Goal: Task Accomplishment & Management: Manage account settings

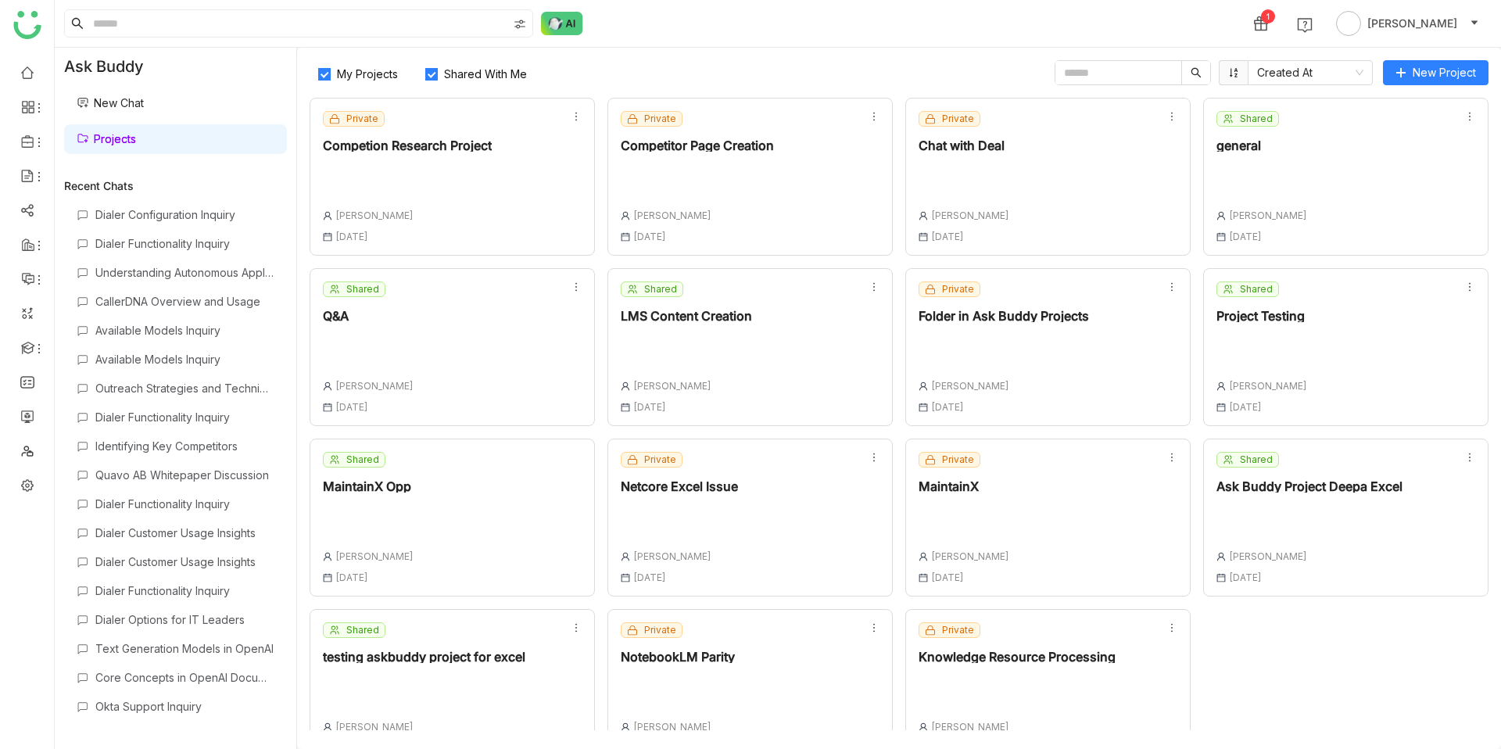
scroll to position [37, 0]
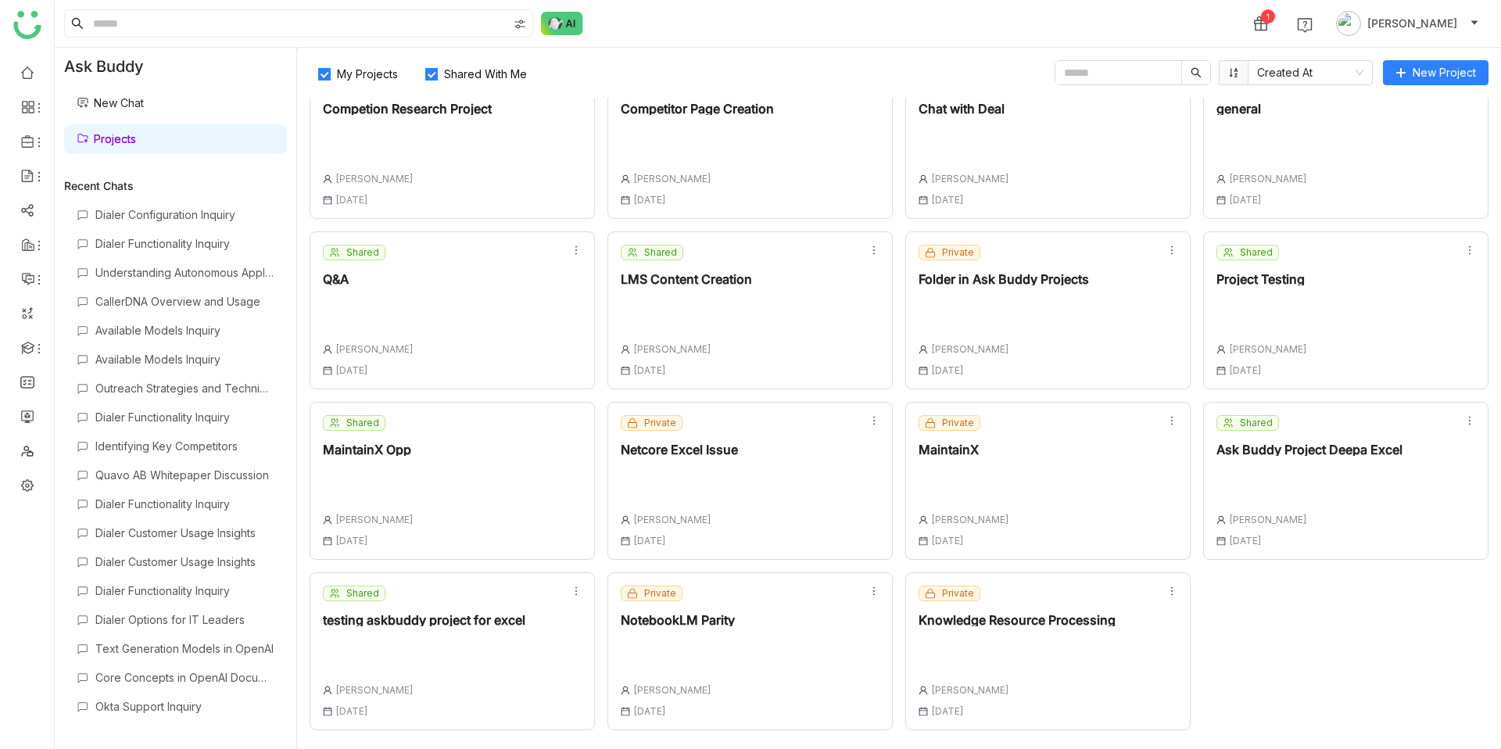
click at [794, 639] on div "Private NotebookLM Parity Chandramani Tiwary 08 Sep , 2025" at bounding box center [749, 651] width 285 height 158
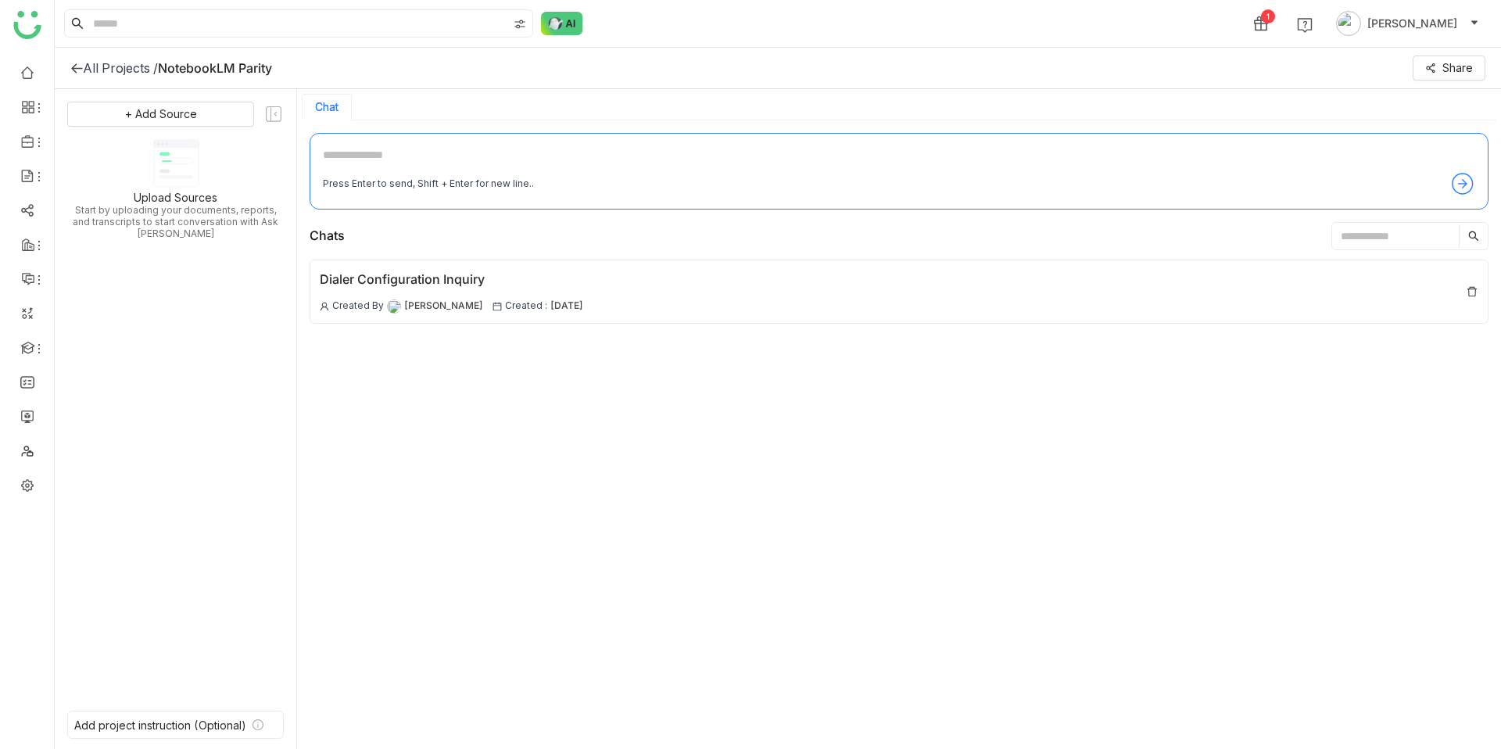
click at [1453, 54] on div "All Projects / NotebookLM Parity Share" at bounding box center [778, 68] width 1446 height 41
click at [1450, 63] on span "Share" at bounding box center [1457, 67] width 30 height 17
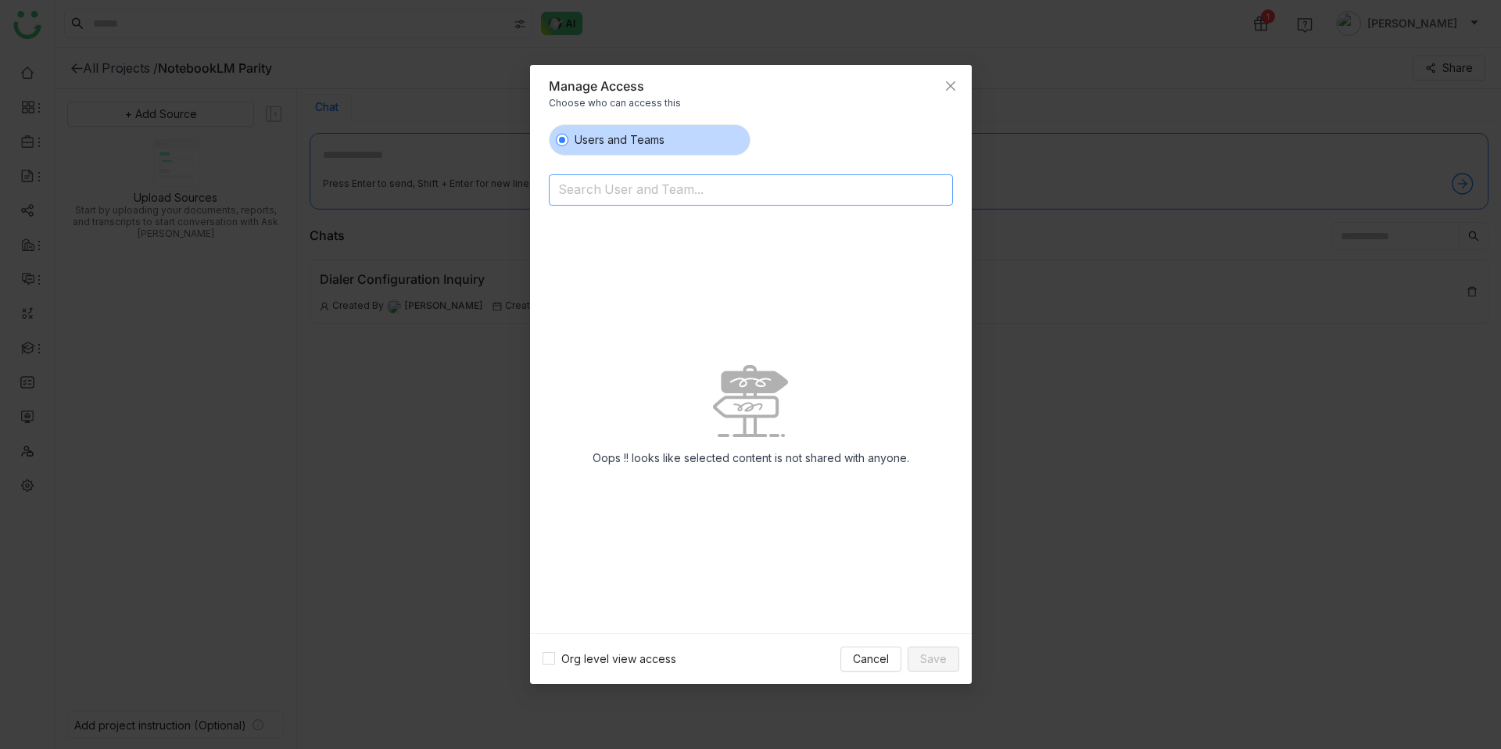
click at [712, 192] on input at bounding box center [710, 191] width 305 height 25
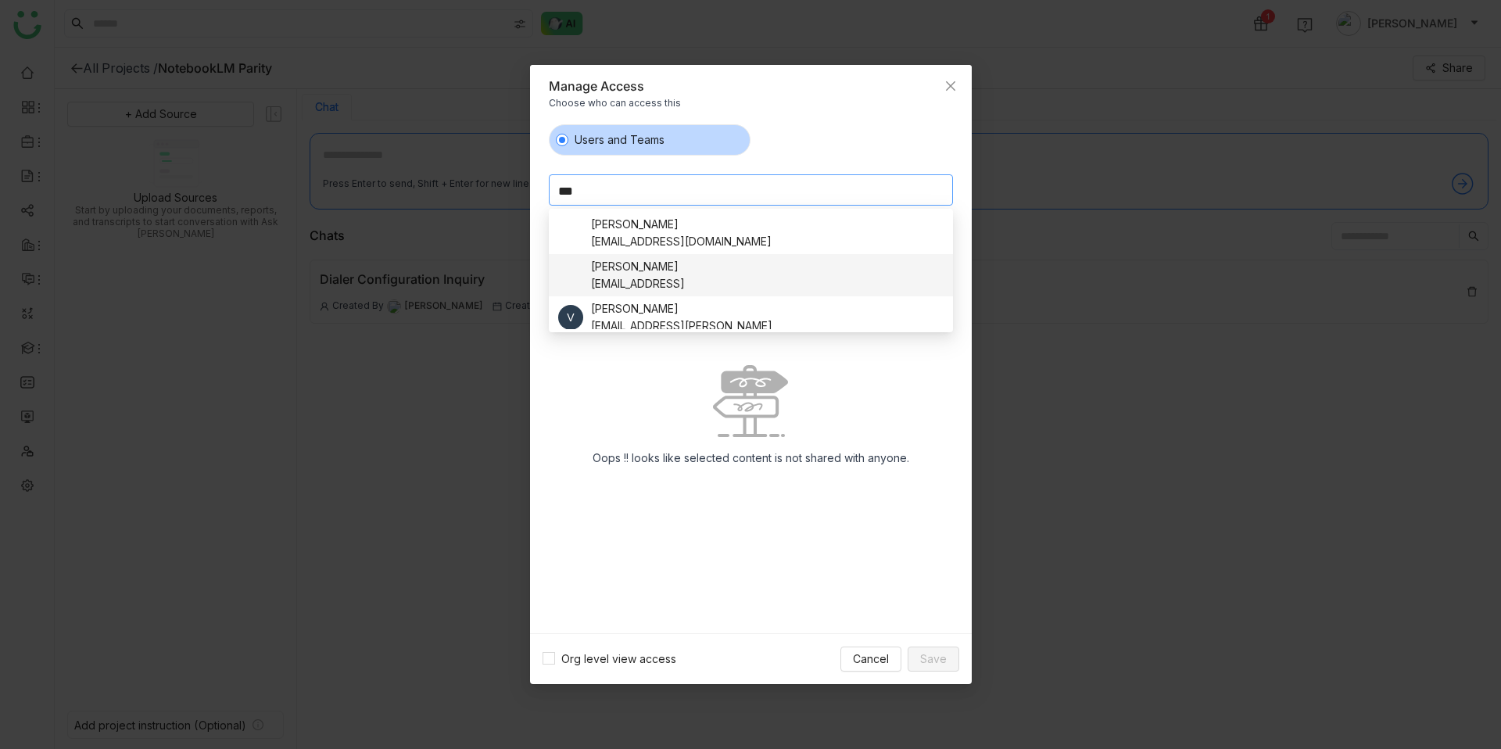
scroll to position [9, 0]
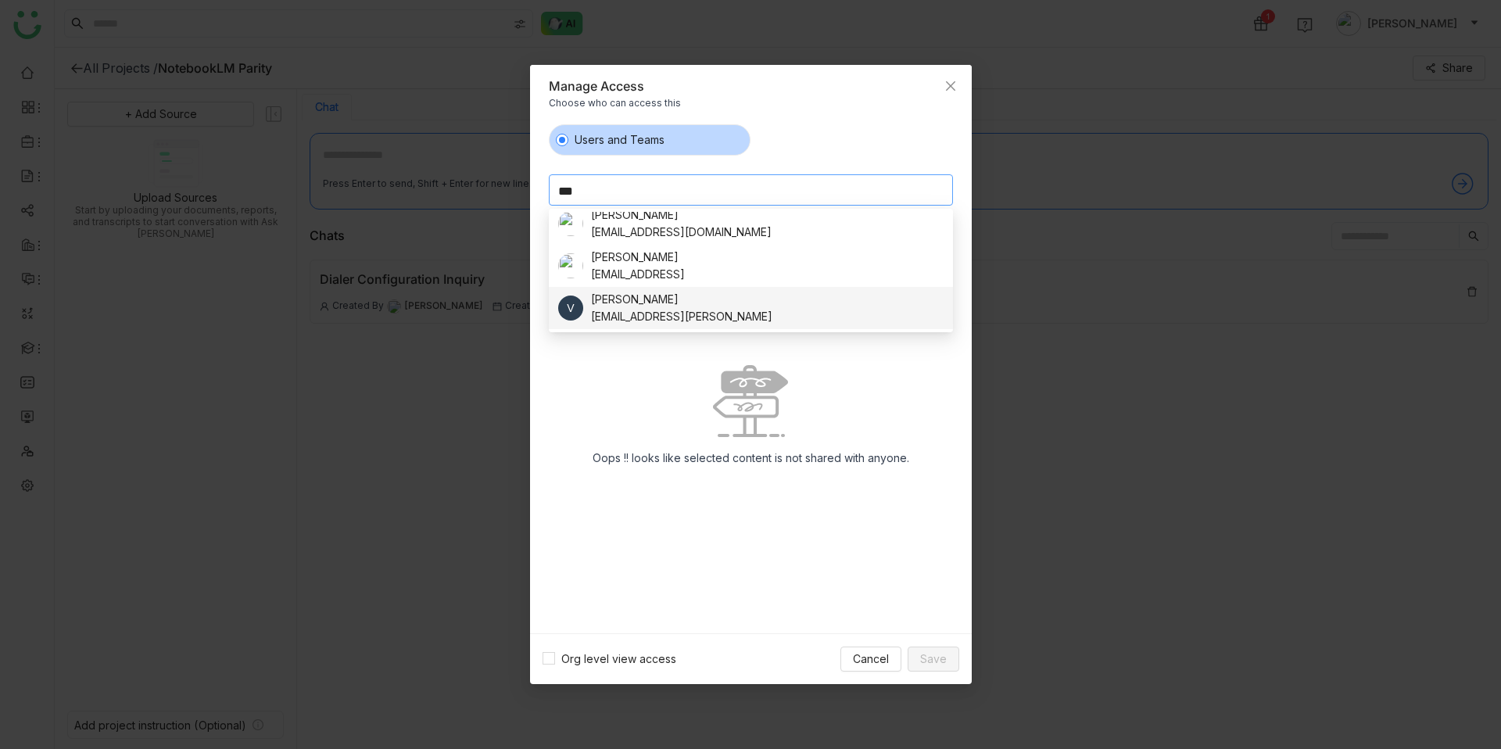
type input "***"
click at [708, 310] on div "veena.pulicharla@gtmbuddy.ai" at bounding box center [681, 316] width 181 height 17
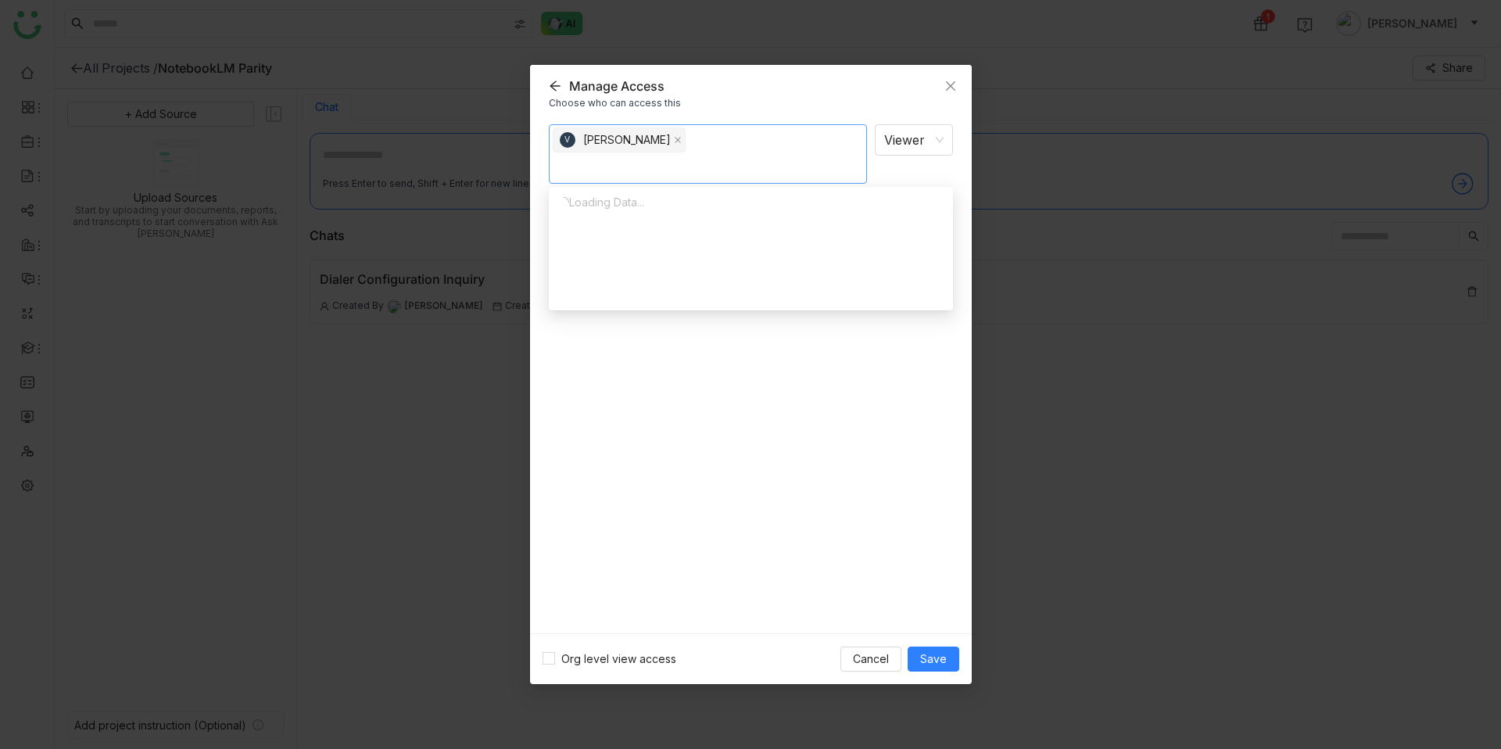
scroll to position [0, 0]
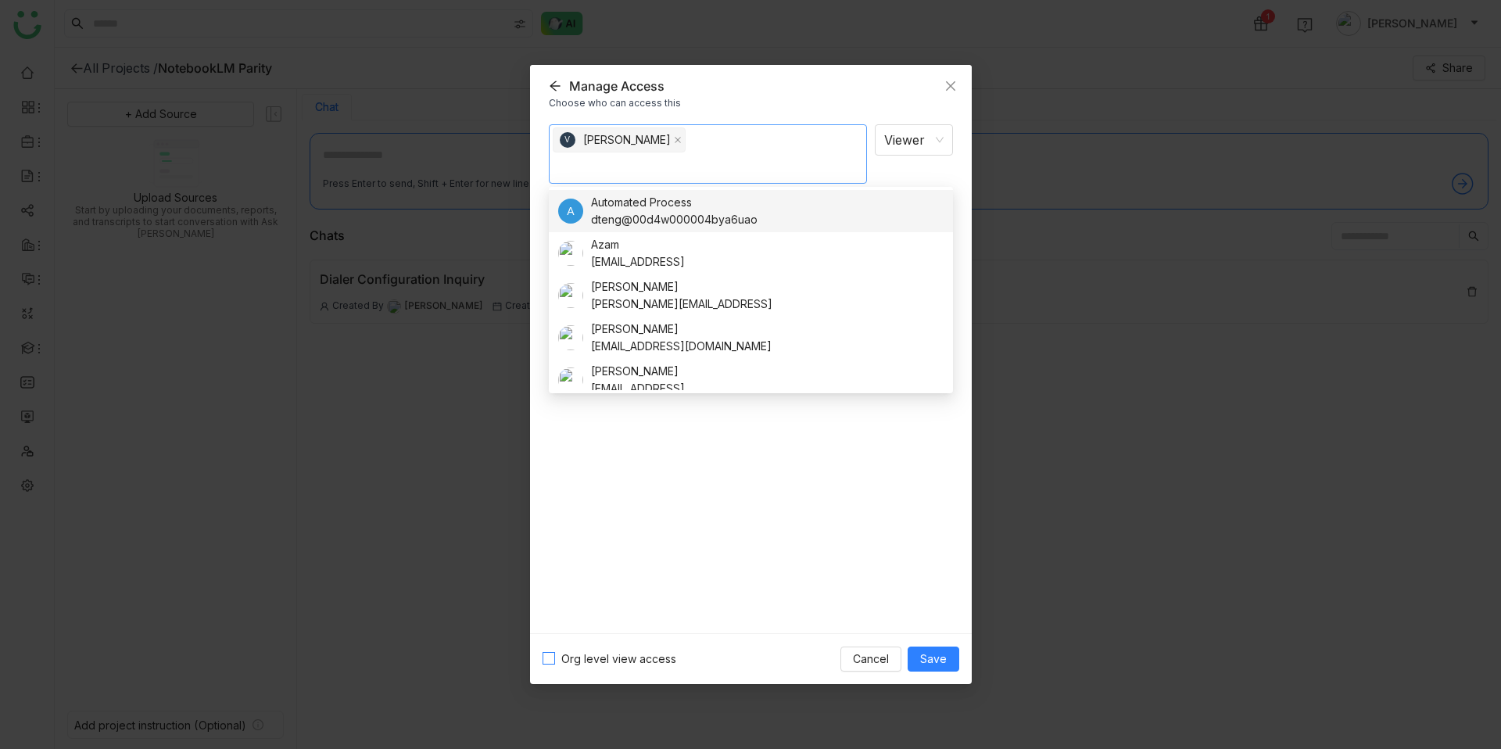
click at [548, 664] on label "Org level view access" at bounding box center [613, 658] width 140 height 17
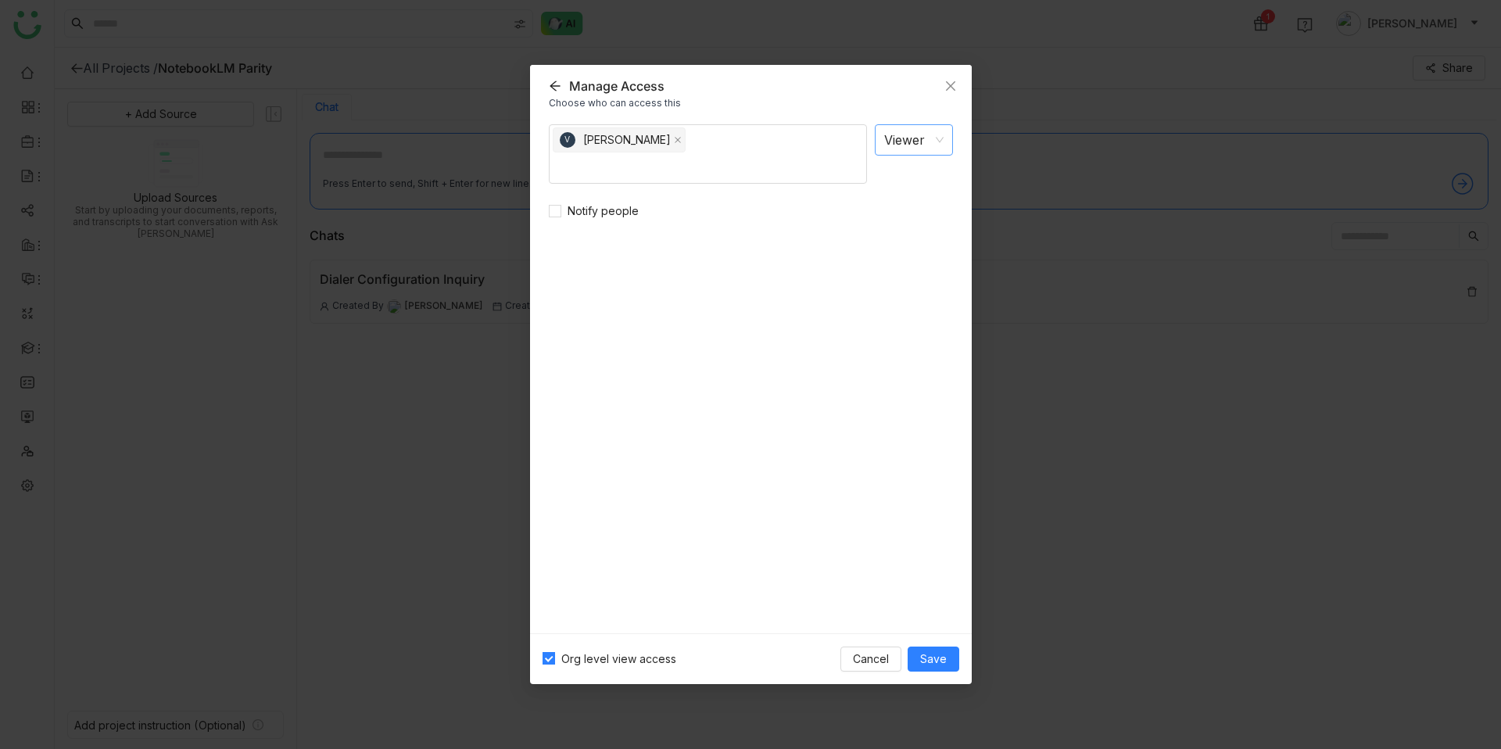
click at [908, 147] on nz-select-item "Viewer" at bounding box center [913, 140] width 59 height 30
click at [899, 202] on div "Editor" at bounding box center [913, 199] width 59 height 17
click at [933, 657] on span "Save" at bounding box center [933, 658] width 27 height 17
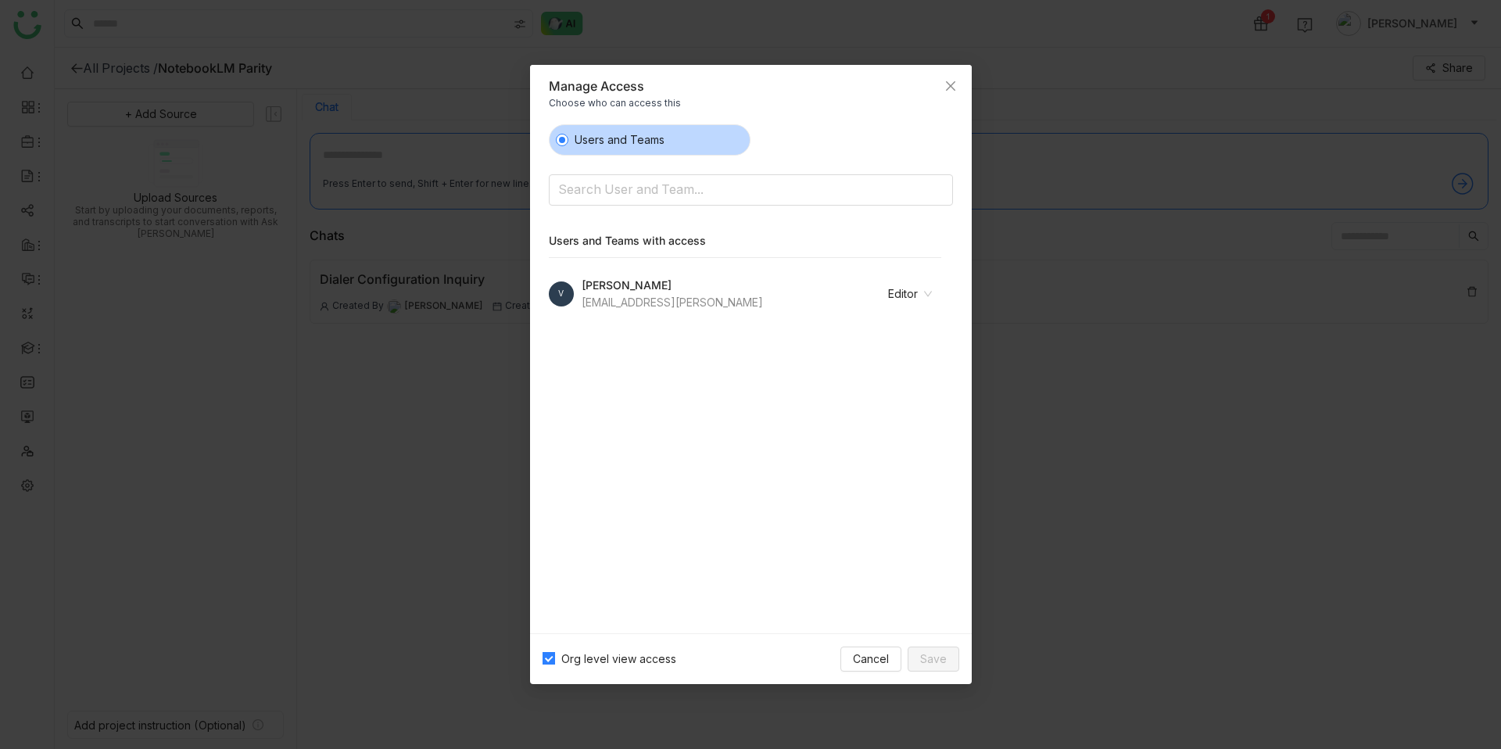
click at [410, 457] on nz-modal-container "Manage Access Choose who can access this Users and Teams Search User and Team..…" at bounding box center [750, 374] width 1501 height 749
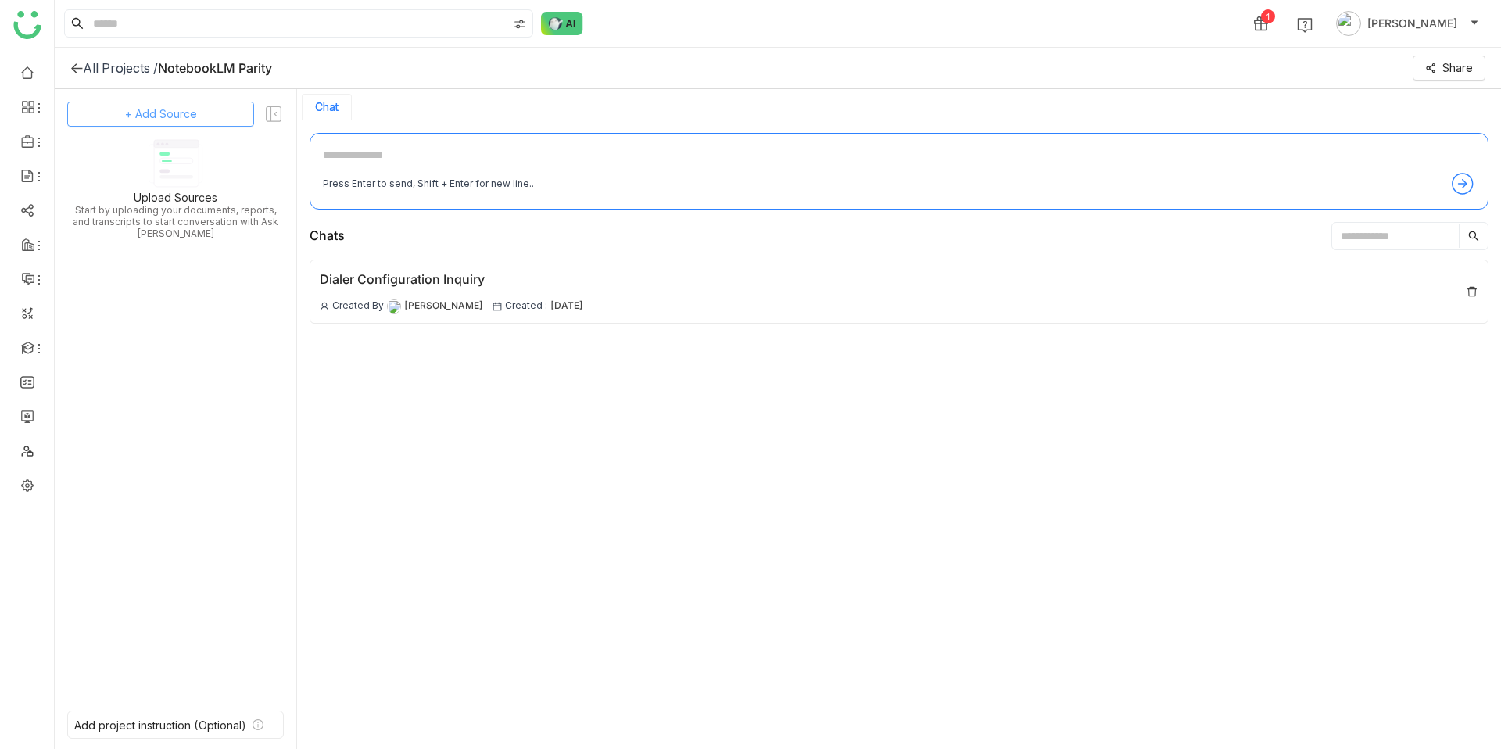
click at [206, 120] on button "+ Add Source" at bounding box center [160, 114] width 187 height 25
click at [204, 191] on span "Upload from Computer" at bounding box center [179, 191] width 102 height 14
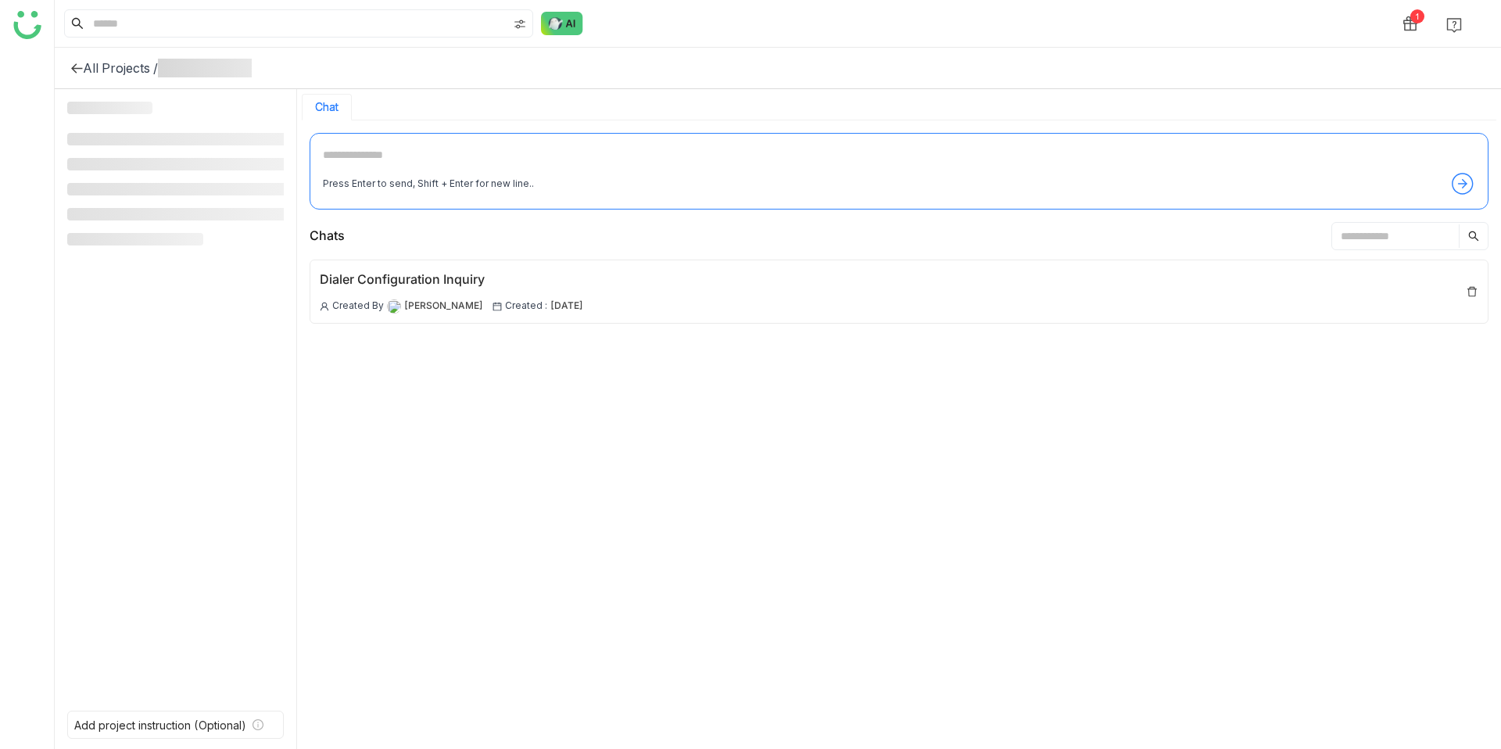
click at [120, 69] on div "All Projects /" at bounding box center [120, 68] width 75 height 16
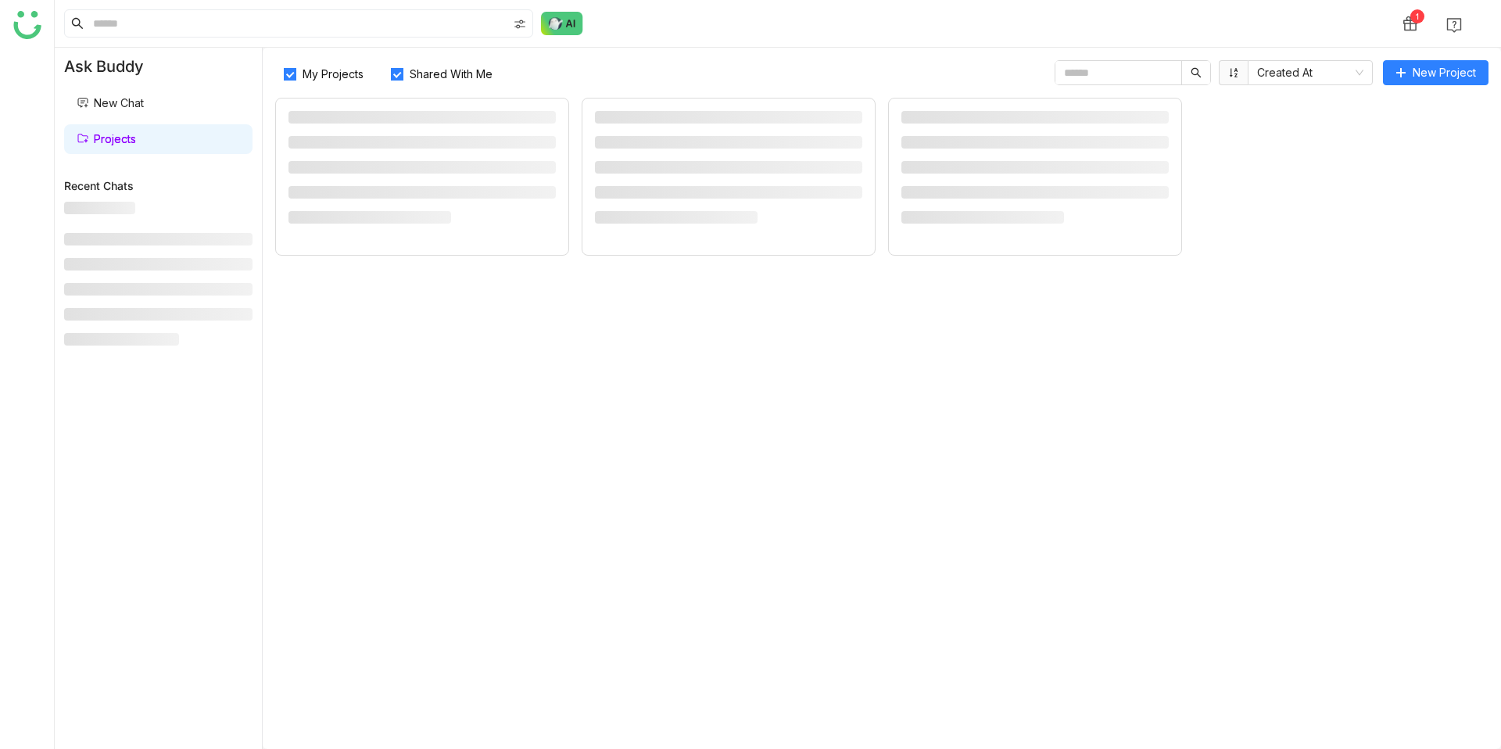
click at [27, 26] on img at bounding box center [27, 25] width 28 height 28
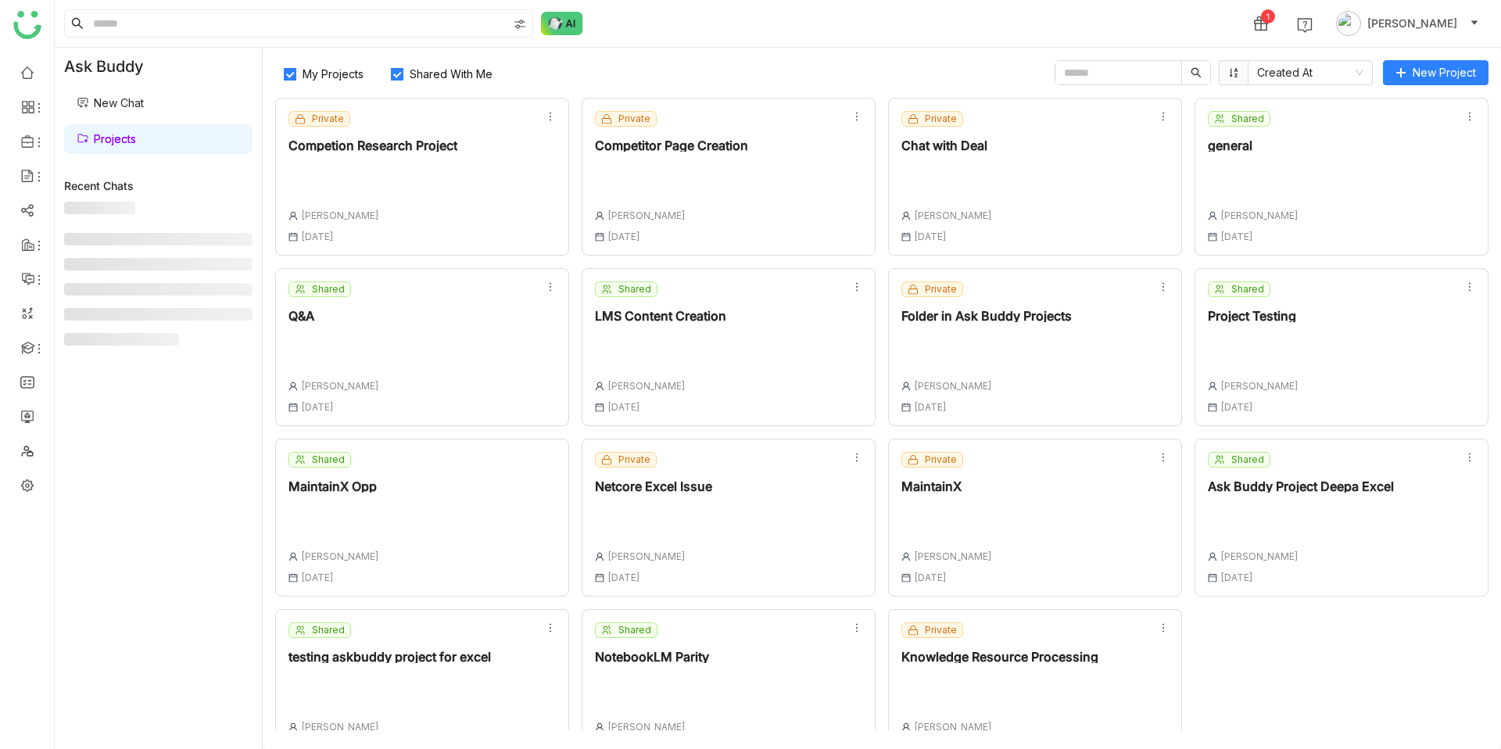
click at [769, 666] on div "Shared NotebookLM Parity [PERSON_NAME] [DATE]" at bounding box center [729, 688] width 294 height 158
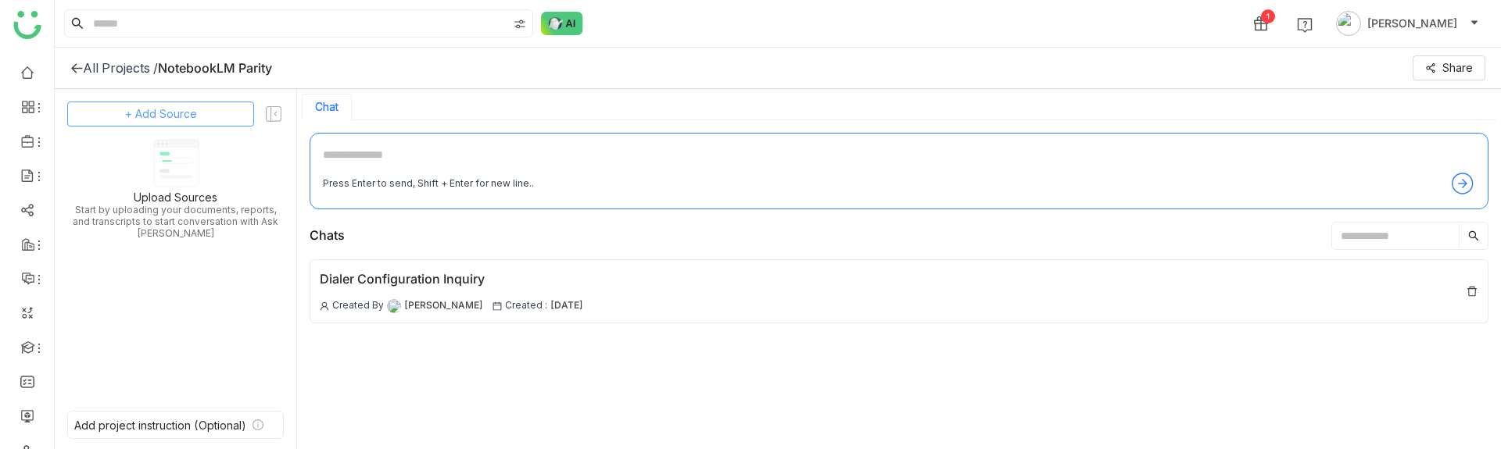
click at [197, 117] on button "+ Add Source" at bounding box center [160, 114] width 187 height 25
click at [197, 216] on div "Dynamic Filter" at bounding box center [168, 225] width 143 height 34
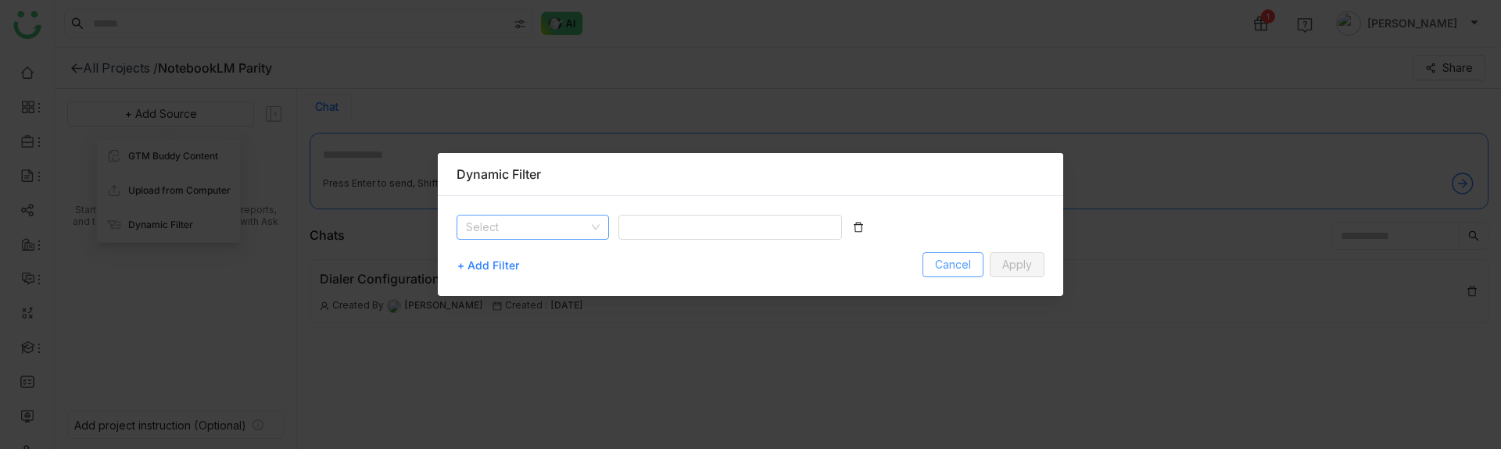
click at [959, 270] on span "Cancel" at bounding box center [953, 264] width 36 height 17
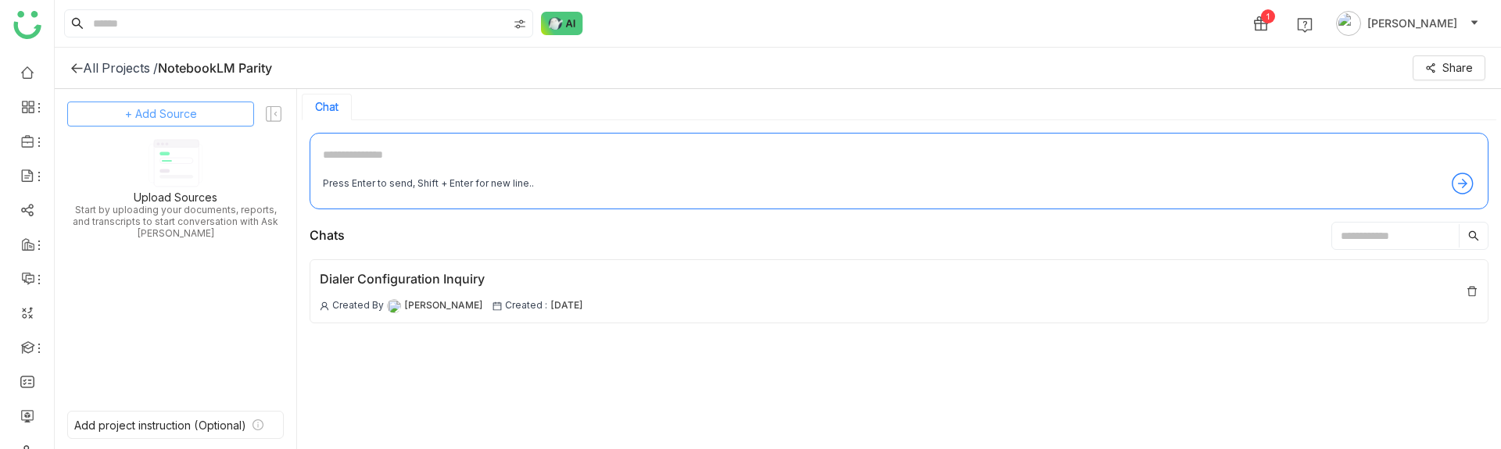
click at [178, 115] on span "+ Add Source" at bounding box center [161, 114] width 72 height 17
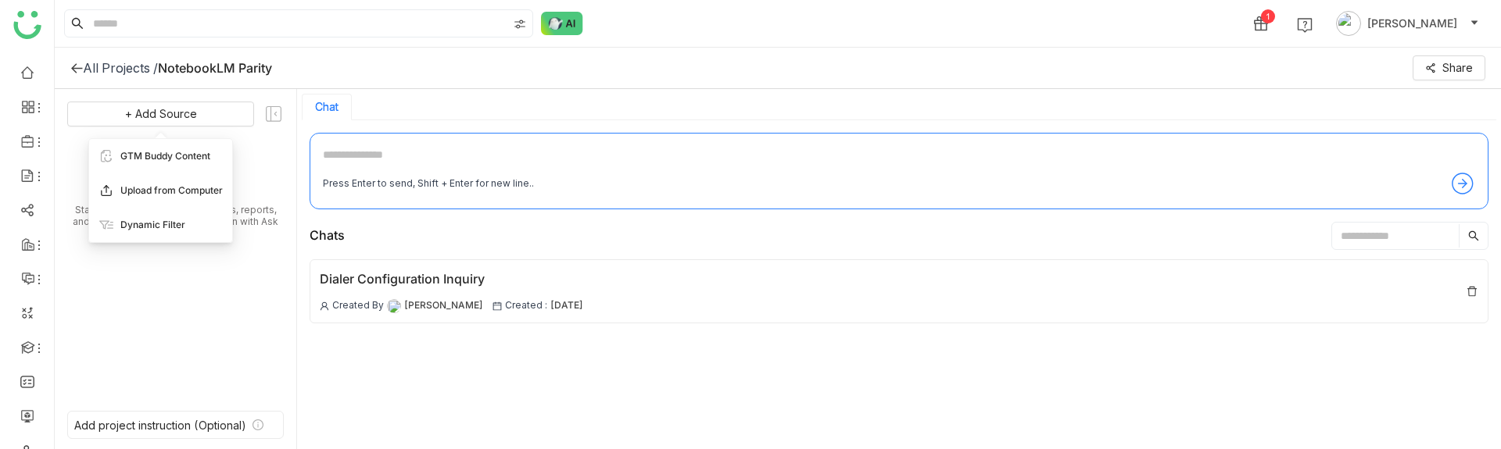
click at [187, 193] on span "Upload from Computer" at bounding box center [171, 191] width 102 height 14
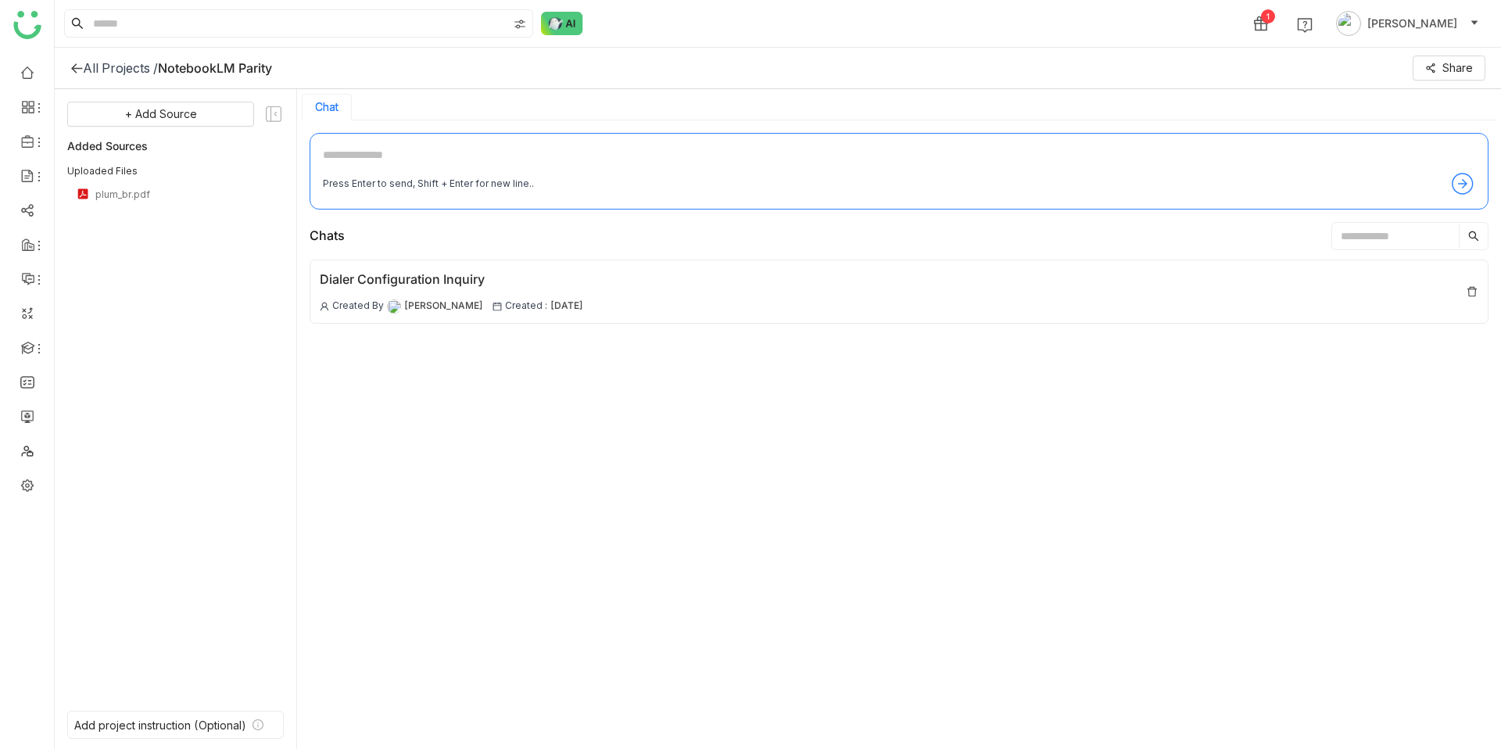
drag, startPoint x: 158, startPoint y: 69, endPoint x: 398, endPoint y: 69, distance: 240.0
click at [399, 69] on div "All Projects / NotebookLM Parity Share" at bounding box center [778, 68] width 1446 height 41
click at [1443, 61] on span "Share" at bounding box center [1457, 67] width 30 height 17
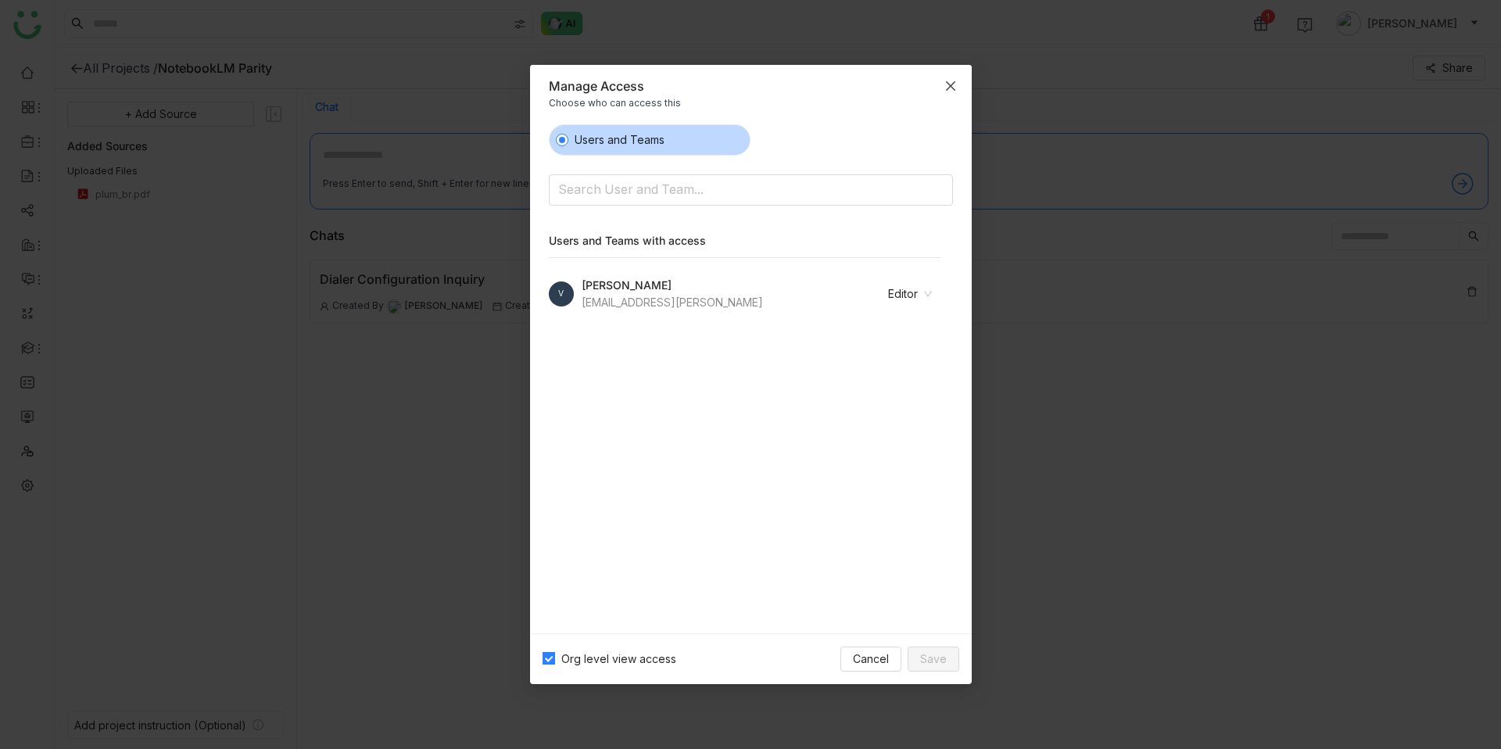
click at [954, 84] on icon "Close" at bounding box center [950, 86] width 13 height 13
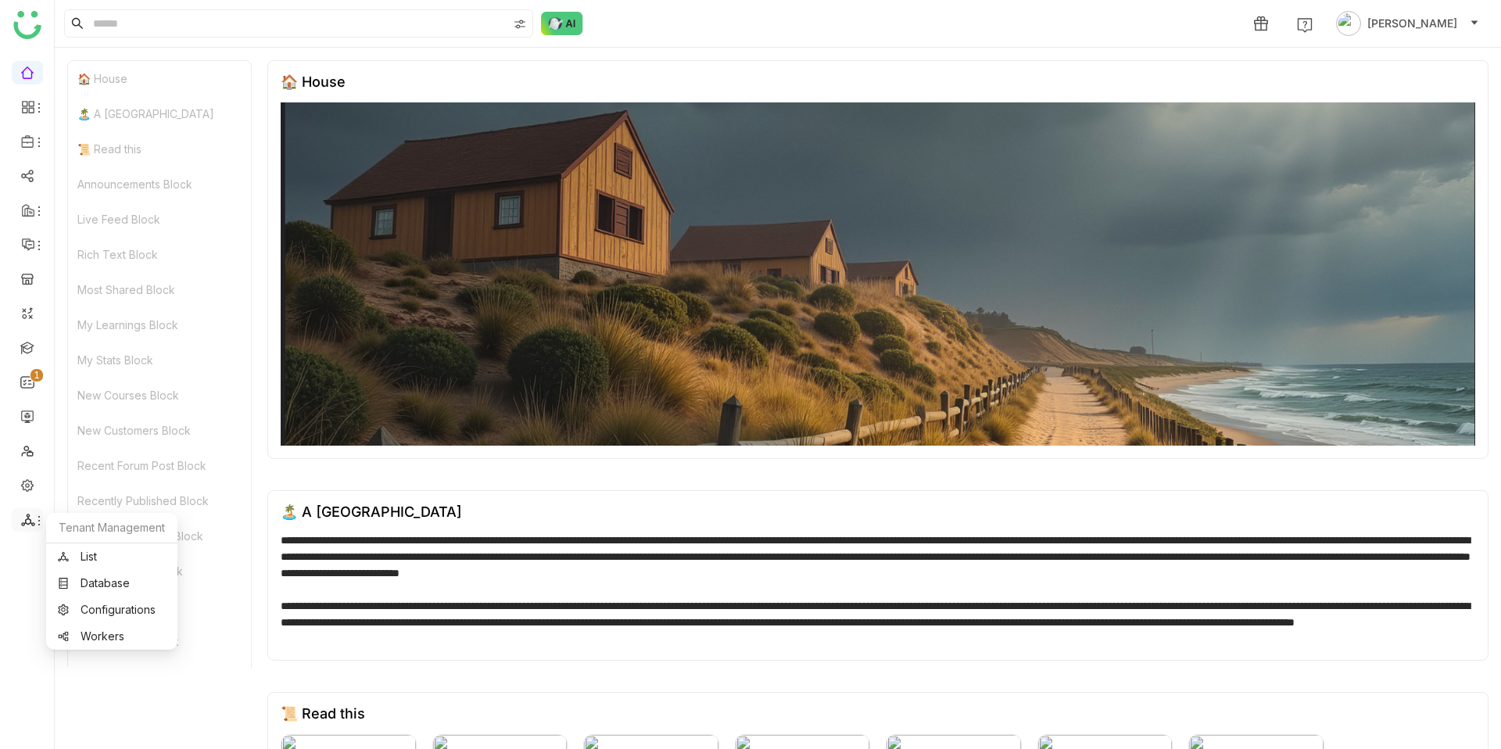
click at [38, 517] on icon at bounding box center [39, 520] width 13 height 13
click at [98, 554] on link "List" at bounding box center [112, 556] width 108 height 11
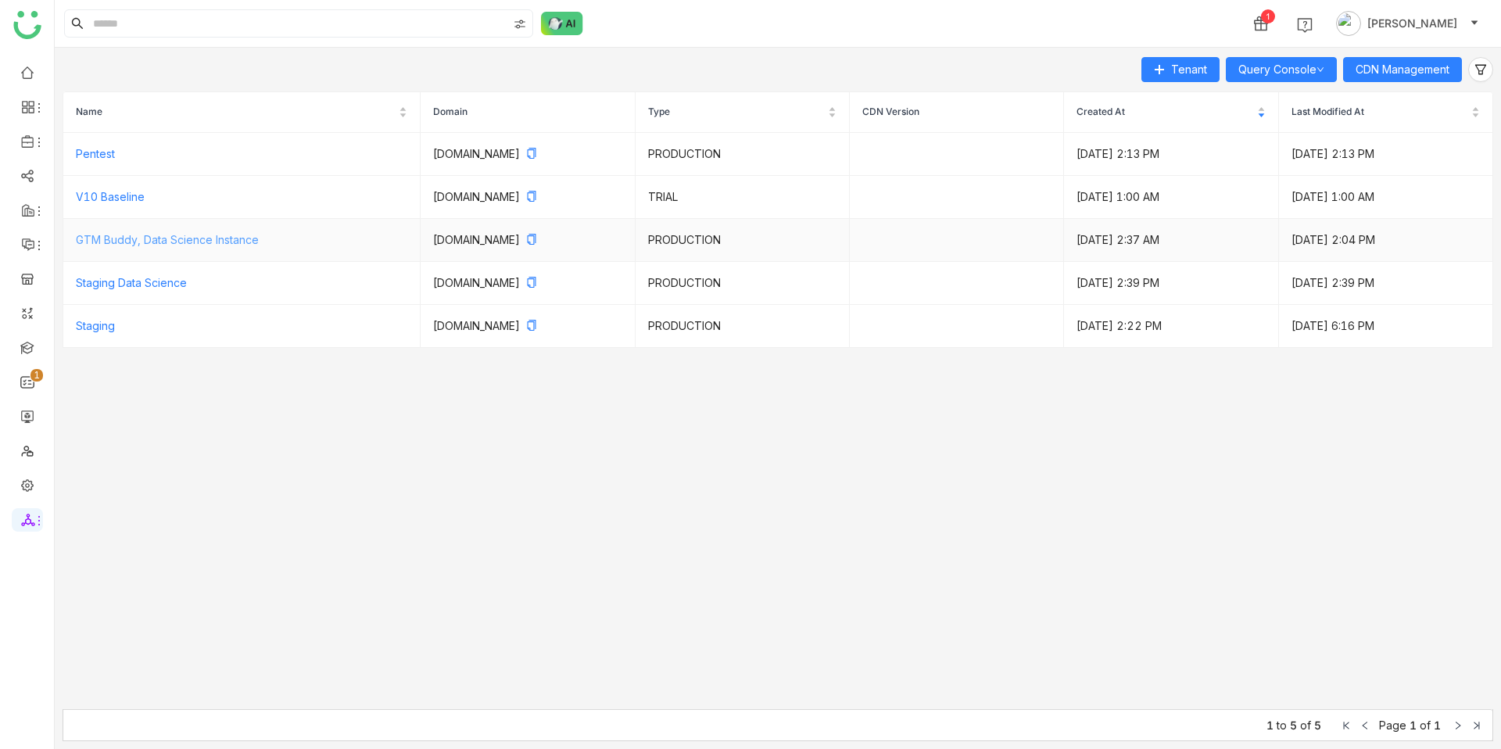
click at [221, 238] on link "GTM Buddy, Data Science Instance" at bounding box center [167, 239] width 183 height 13
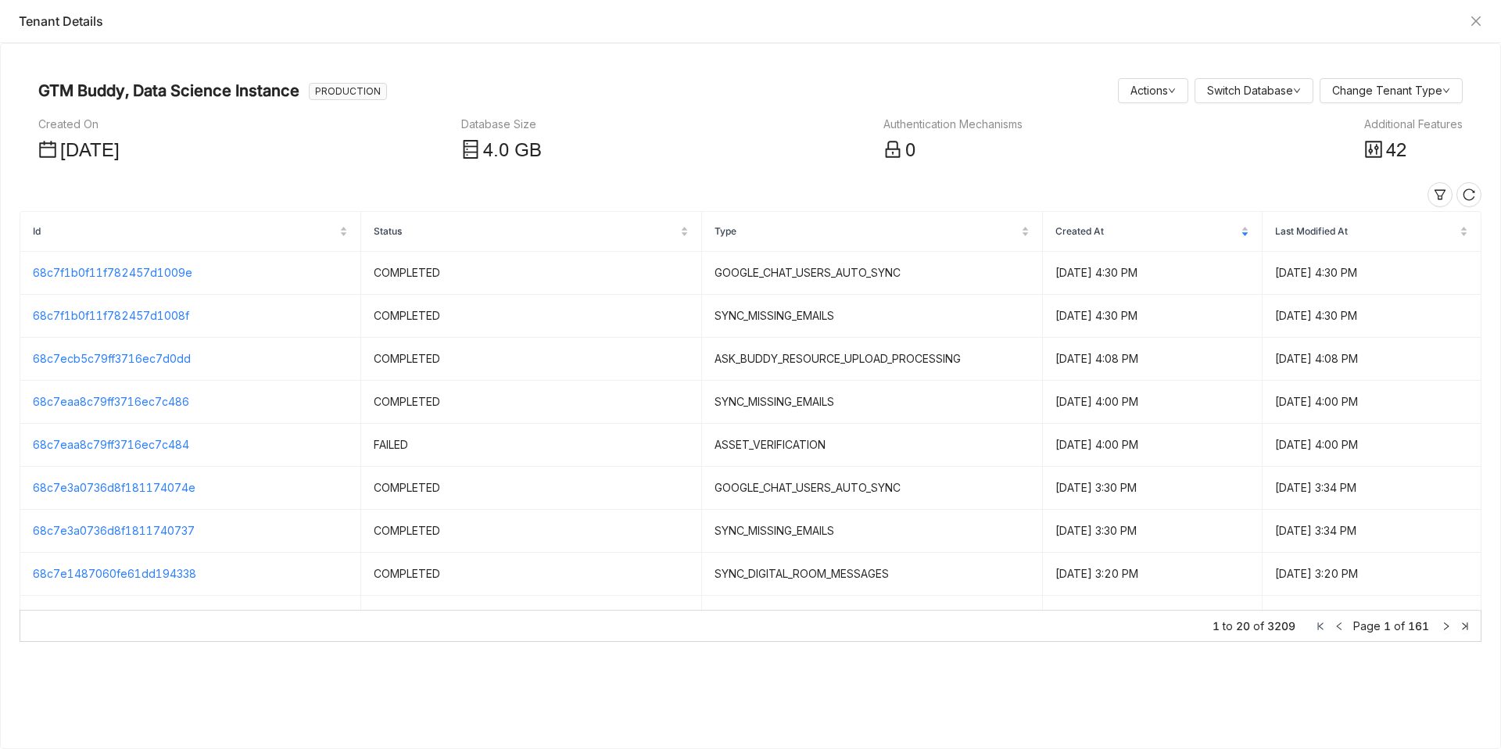
click at [1362, 147] on div "Created On Jun 13, 2025 Database Size 4 .0 GB Authentication Mechanisms 0 Addit…" at bounding box center [750, 141] width 1424 height 50
click at [1370, 149] on icon at bounding box center [1373, 149] width 16 height 16
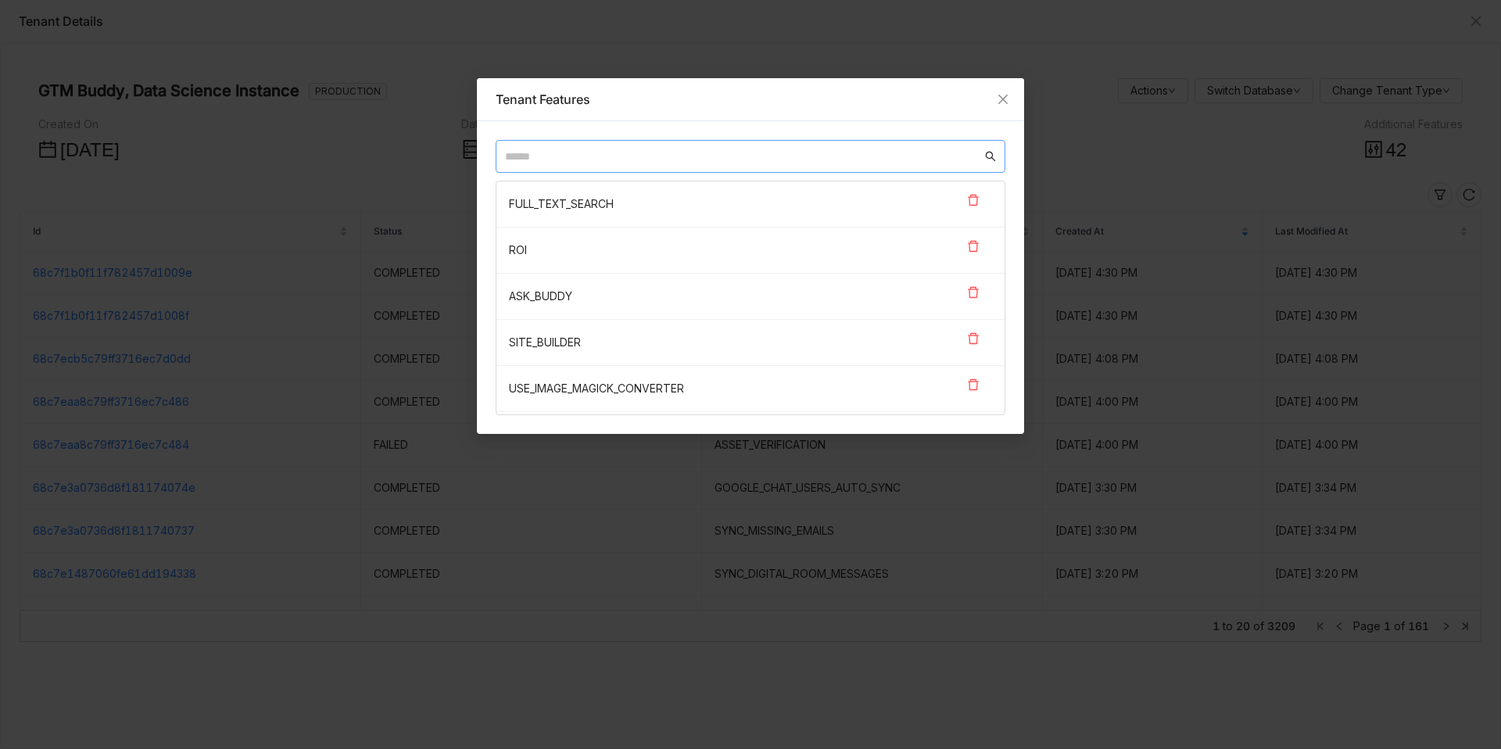
click at [803, 158] on input "text" at bounding box center [743, 156] width 477 height 17
paste input "**********"
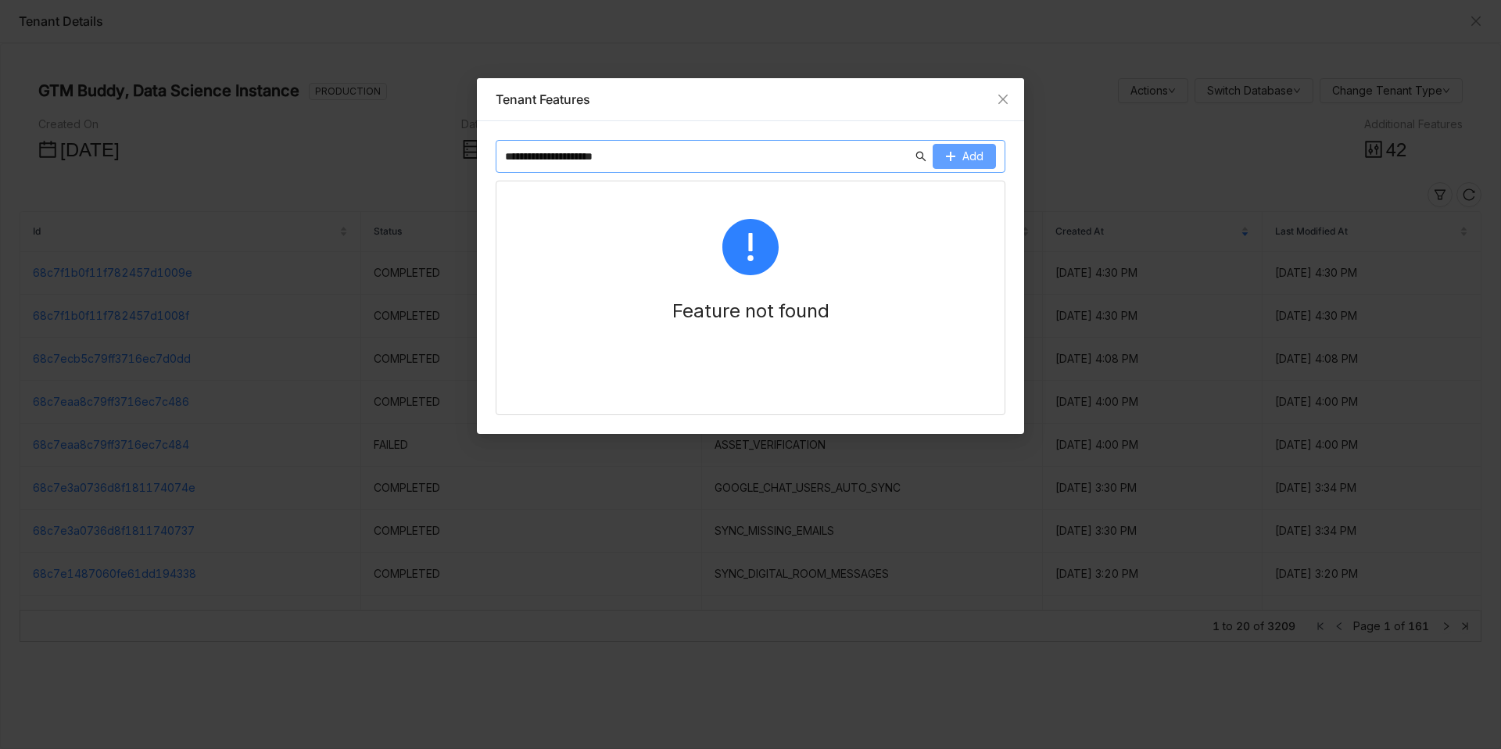
type input "**********"
click at [951, 158] on icon at bounding box center [950, 156] width 11 height 11
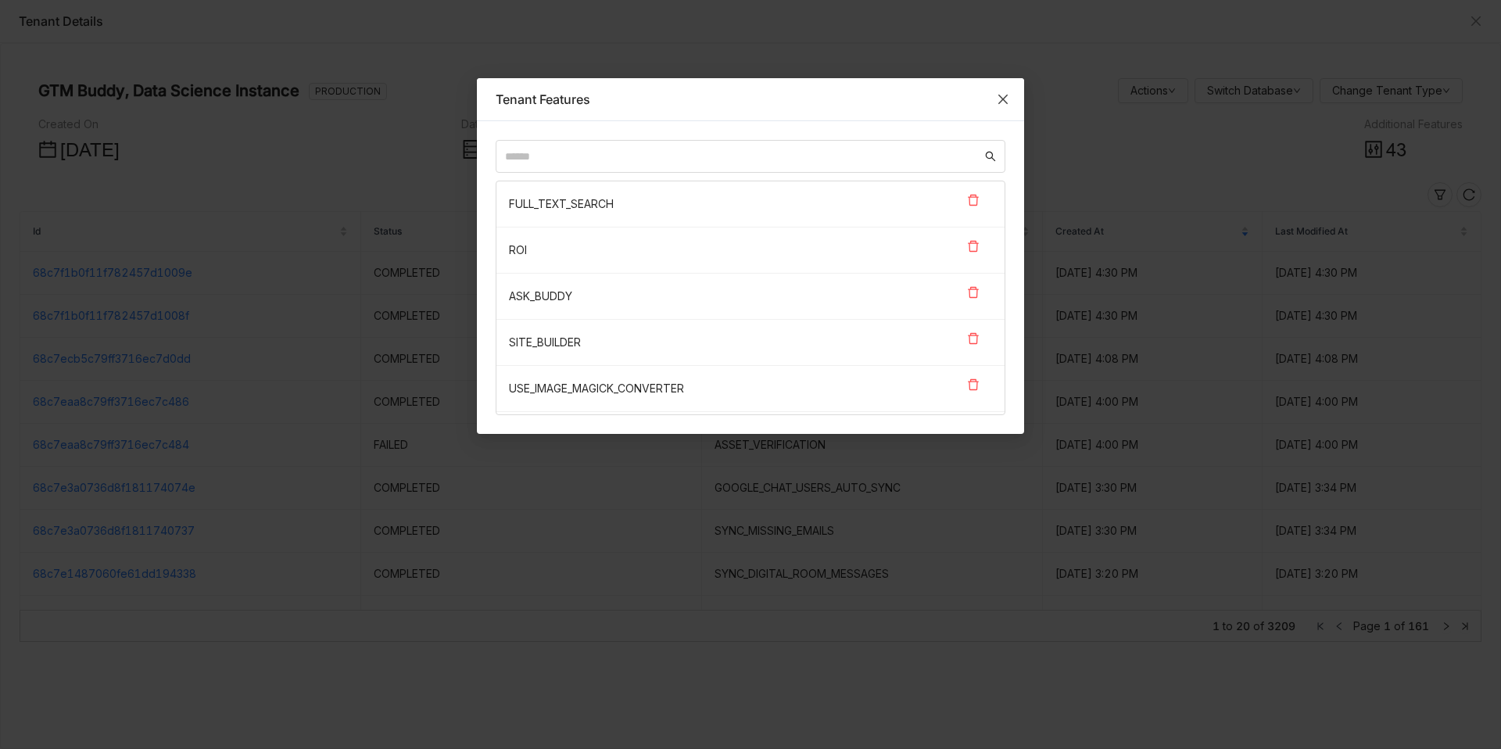
click at [1007, 97] on icon "Close" at bounding box center [1003, 99] width 13 height 13
